Goal: Task Accomplishment & Management: Use online tool/utility

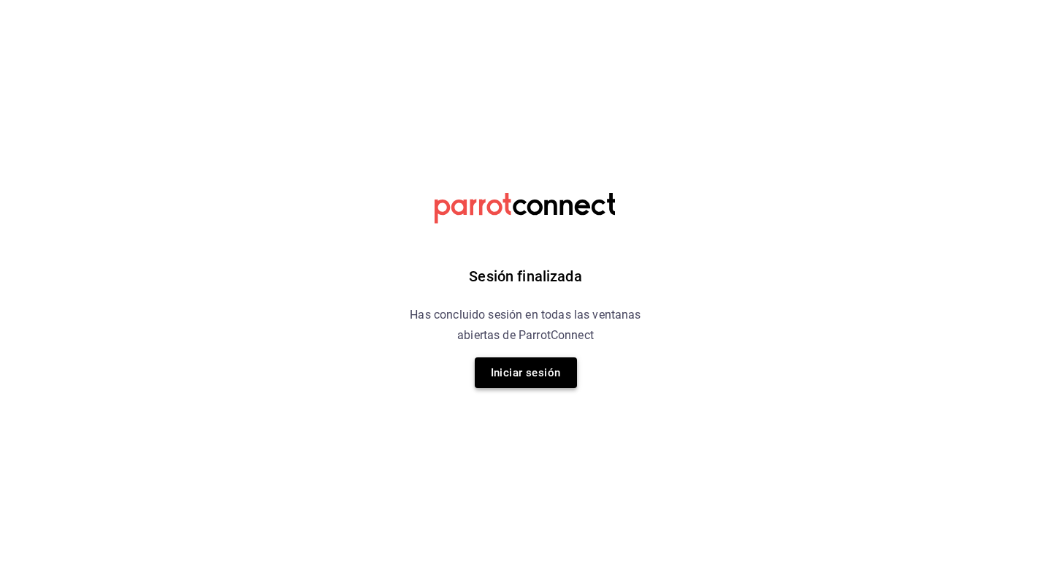
click at [518, 377] on button "Iniciar sesión" at bounding box center [526, 372] width 102 height 31
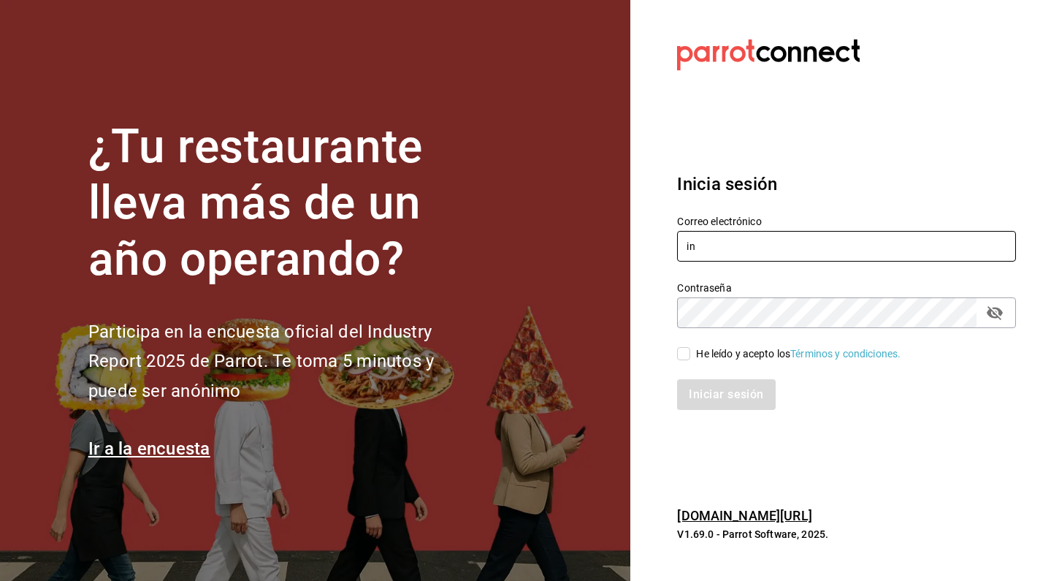
type input "i"
click at [796, 243] on input "text" at bounding box center [846, 246] width 339 height 31
type input "info@meitgourmet.com"
click at [694, 355] on span "He leído y acepto los Términos y condiciones." at bounding box center [796, 353] width 210 height 15
click at [691, 355] on input "He leído y acepto los Términos y condiciones." at bounding box center [683, 353] width 13 height 13
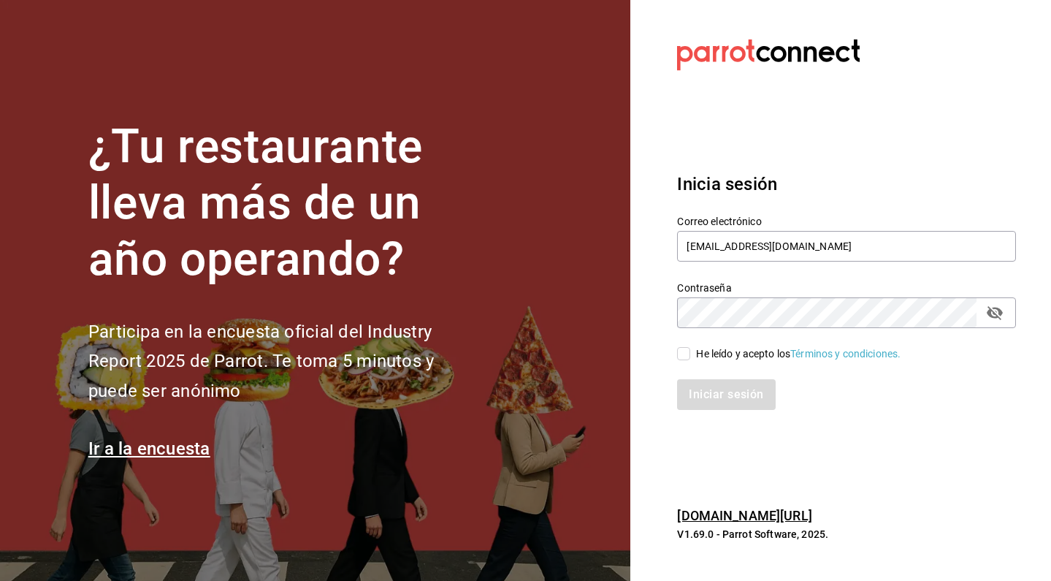
checkbox input "true"
click at [696, 397] on button "Iniciar sesión" at bounding box center [726, 394] width 98 height 31
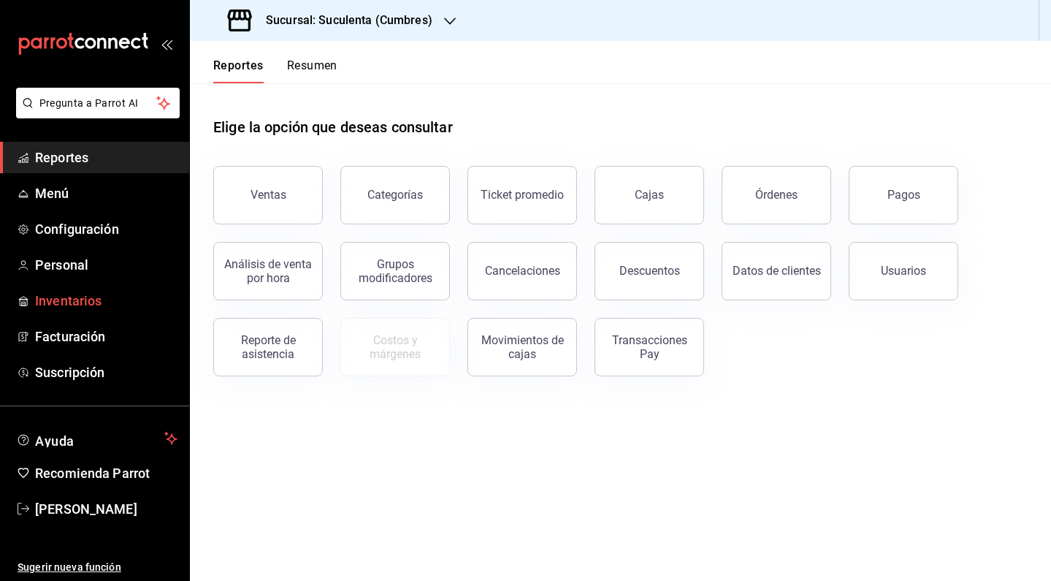
click at [96, 312] on link "Inventarios" at bounding box center [94, 300] width 189 height 31
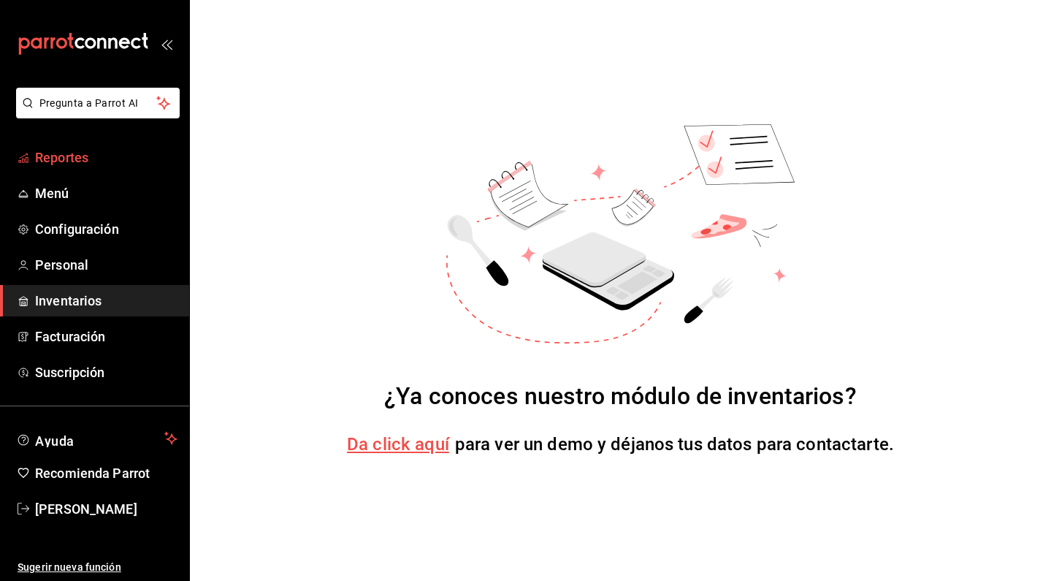
click at [65, 164] on span "Reportes" at bounding box center [106, 158] width 142 height 20
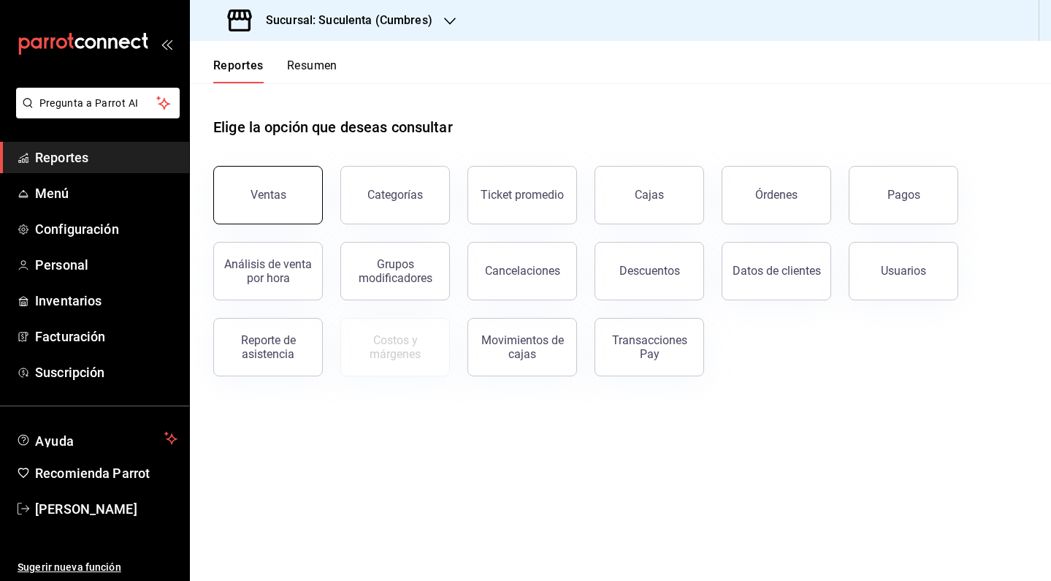
click at [269, 194] on div "Ventas" at bounding box center [269, 195] width 36 height 14
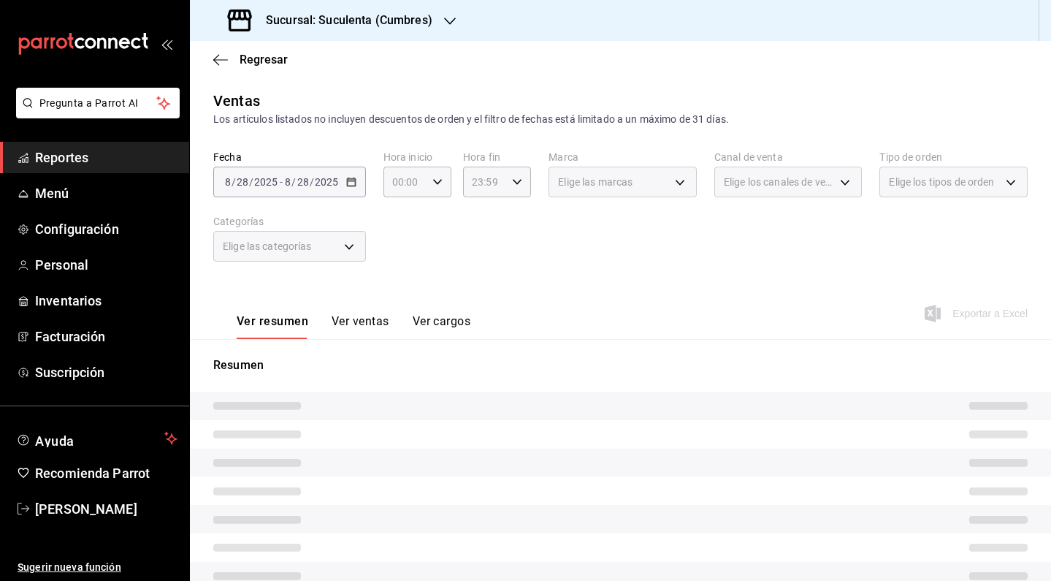
click at [351, 186] on \(Stroke\) "button" at bounding box center [351, 182] width 9 height 8
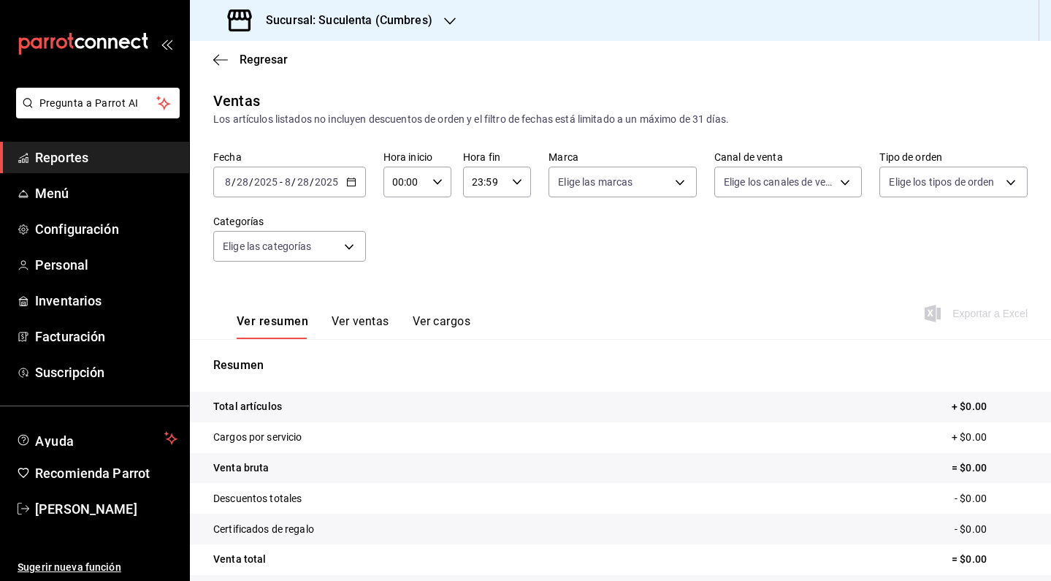
click at [351, 186] on \(Stroke\) "button" at bounding box center [351, 182] width 9 height 8
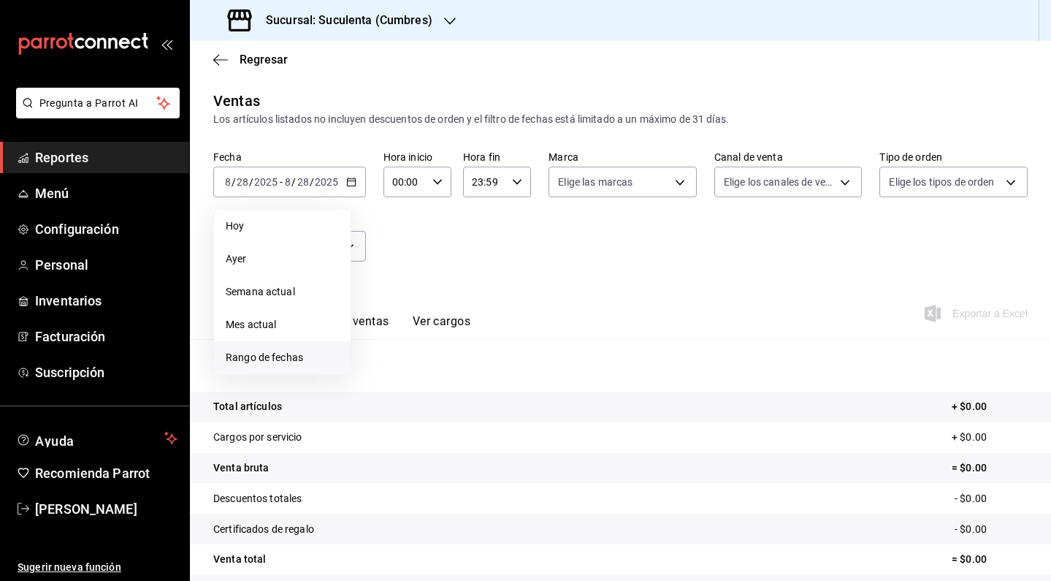
click at [282, 356] on span "Rango de fechas" at bounding box center [282, 357] width 113 height 15
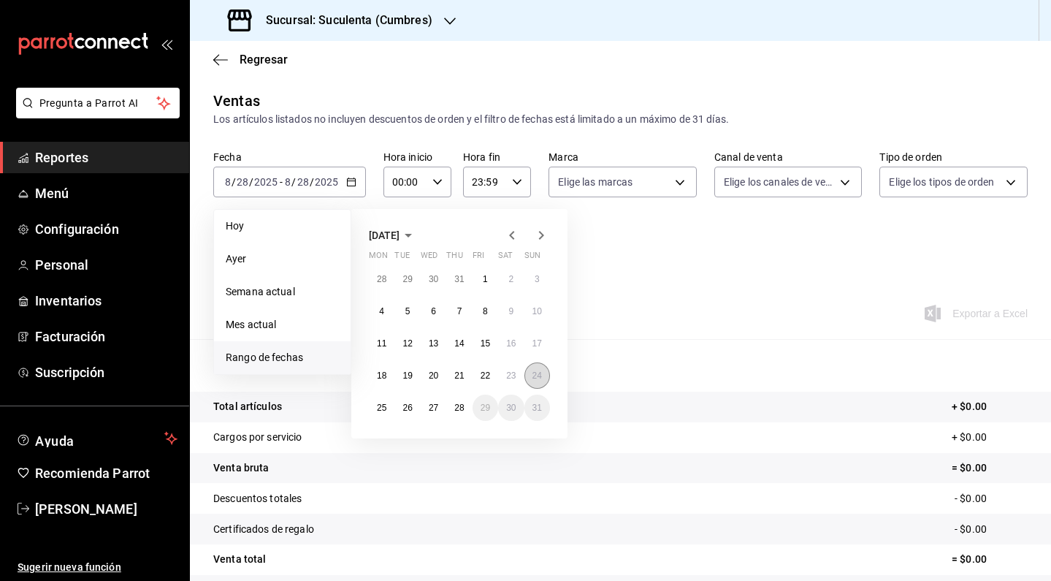
click at [538, 378] on abbr "24" at bounding box center [537, 375] width 9 height 10
click at [460, 408] on abbr "28" at bounding box center [458, 408] width 9 height 10
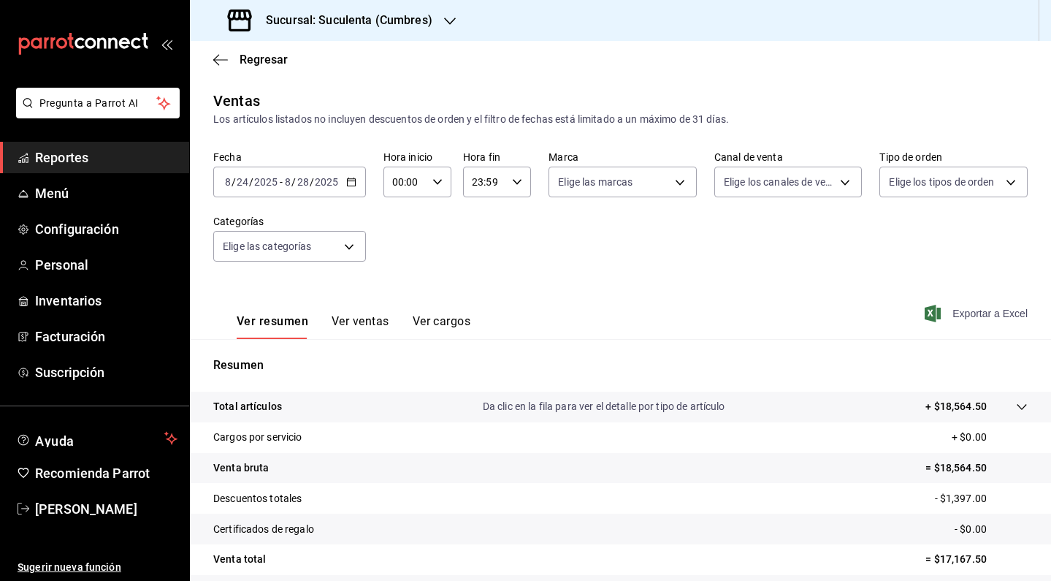
click at [930, 313] on icon "button" at bounding box center [933, 314] width 16 height 18
